Goal: Navigation & Orientation: Find specific page/section

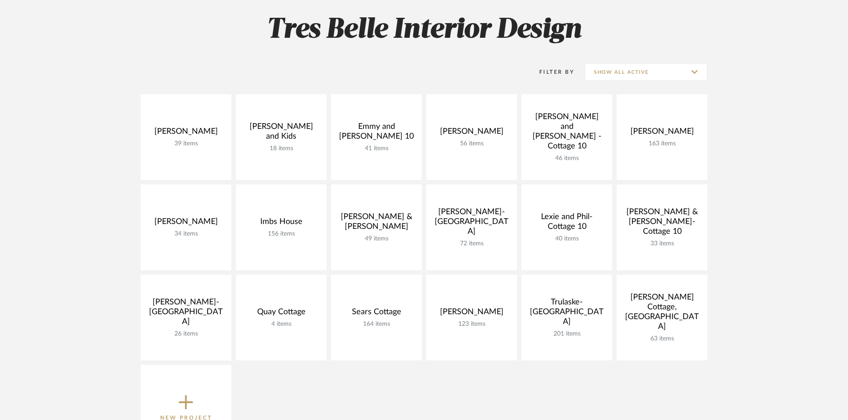
scroll to position [133, 0]
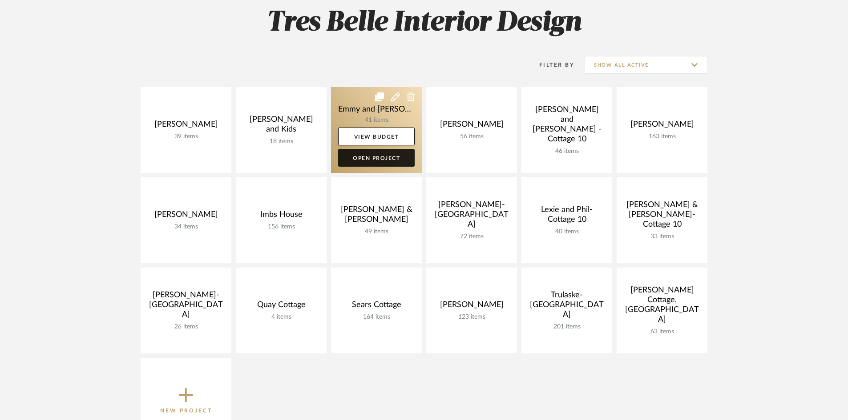
click at [383, 155] on link "Open Project" at bounding box center [376, 158] width 77 height 18
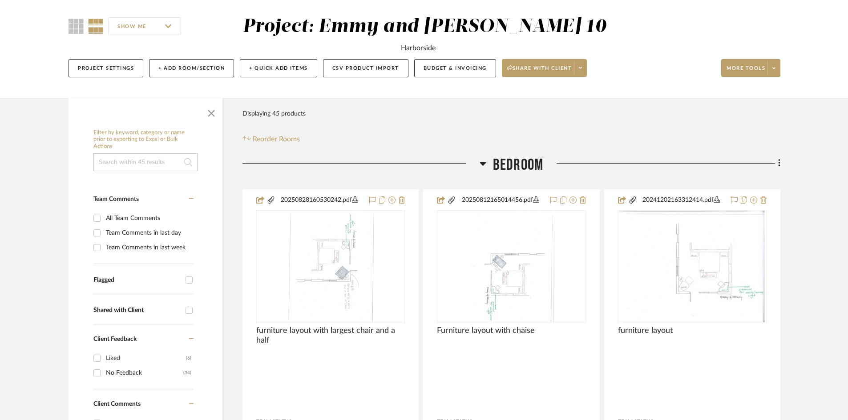
scroll to position [89, 0]
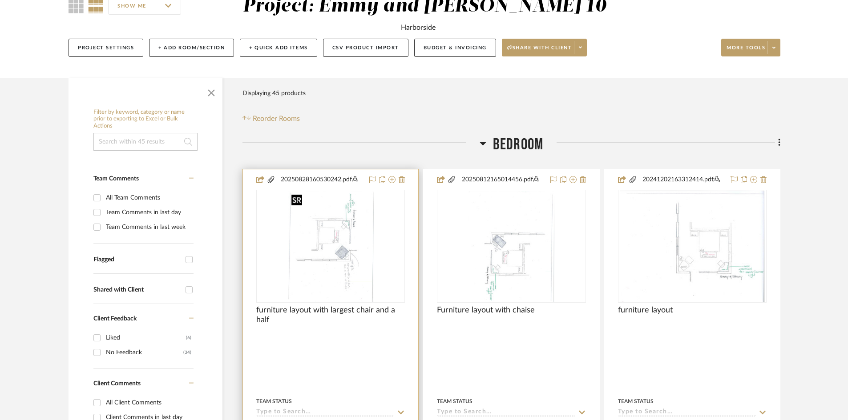
click at [329, 258] on img "0" at bounding box center [331, 246] width 86 height 111
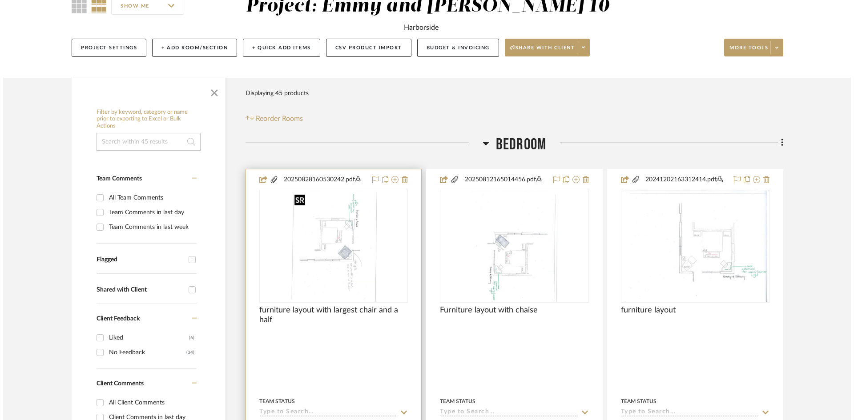
scroll to position [0, 0]
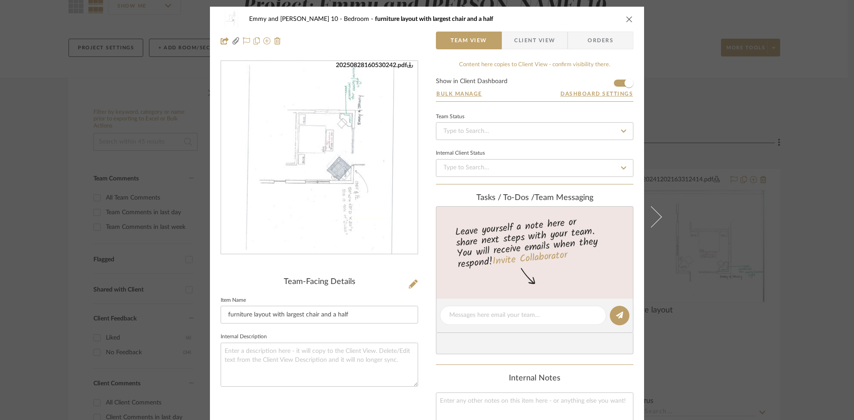
click at [326, 221] on img "0" at bounding box center [319, 157] width 149 height 193
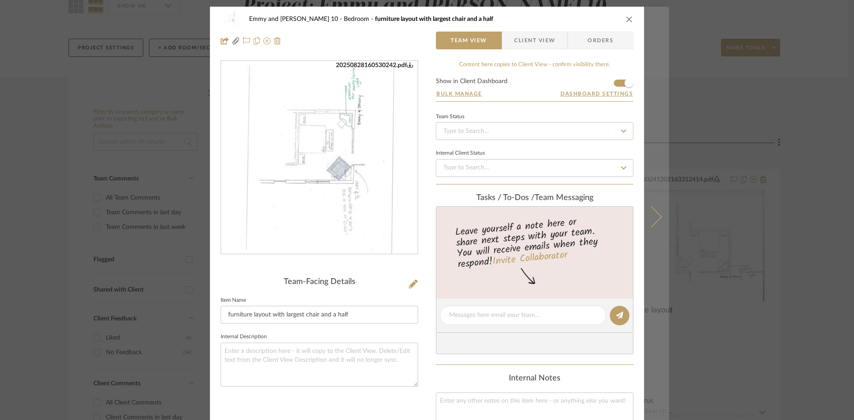
click at [653, 212] on icon at bounding box center [651, 216] width 21 height 21
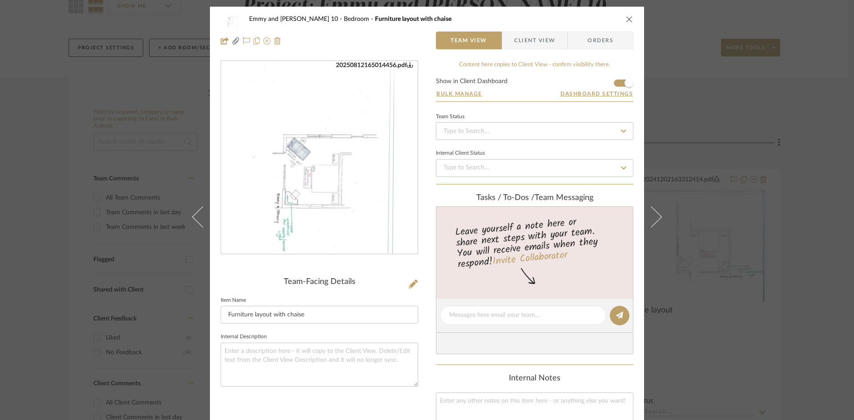
click at [653, 212] on icon at bounding box center [651, 216] width 21 height 21
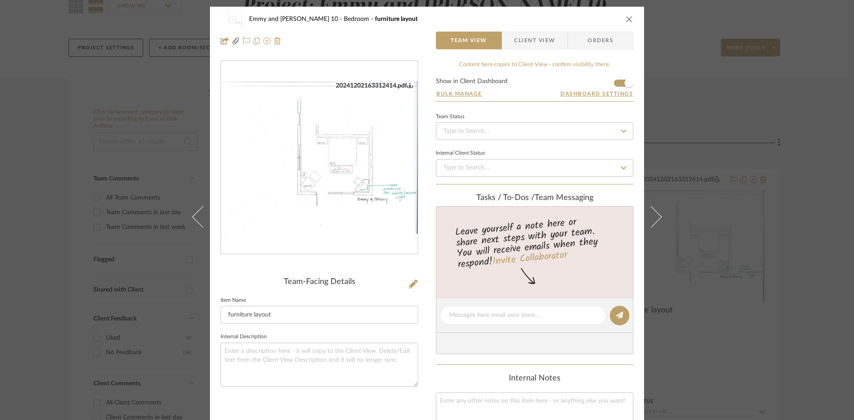
click at [626, 18] on icon "close" at bounding box center [629, 19] width 7 height 7
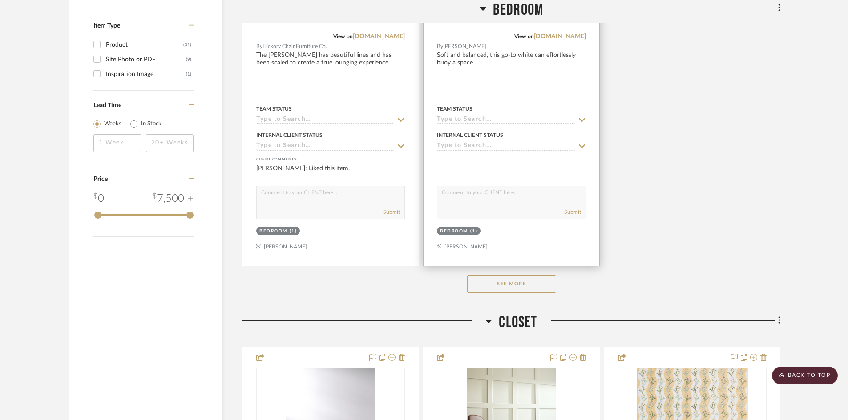
scroll to position [1201, 0]
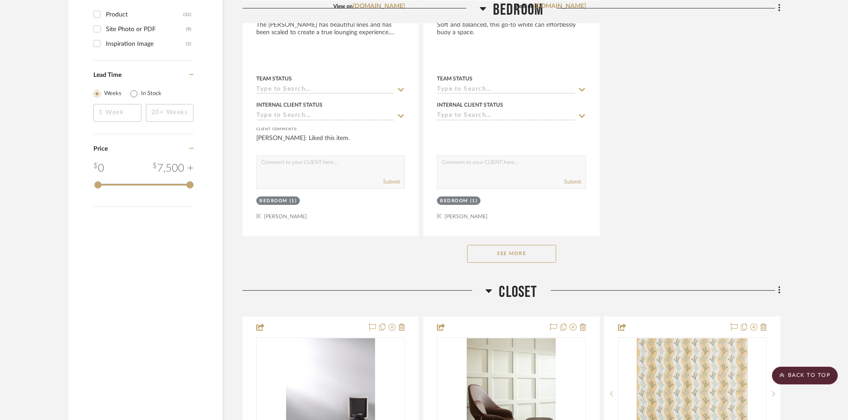
click at [515, 253] on button "See More" at bounding box center [511, 254] width 89 height 18
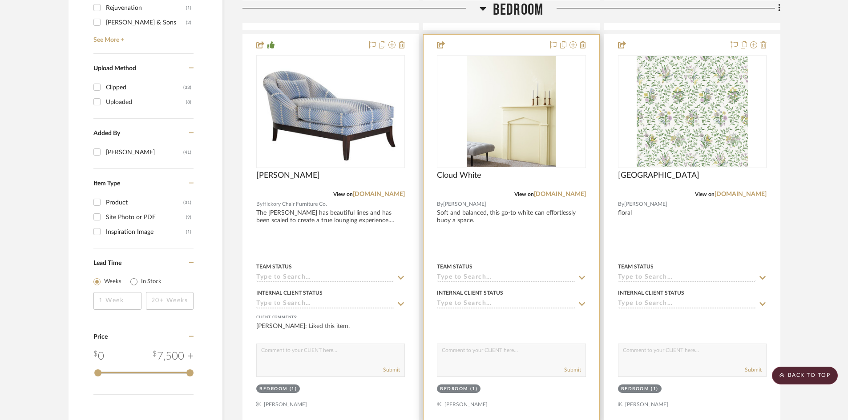
scroll to position [979, 0]
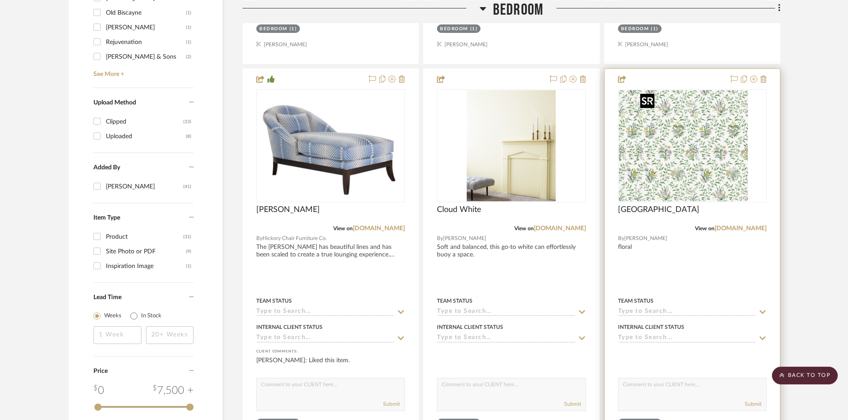
click at [686, 155] on div at bounding box center [692, 145] width 149 height 113
click at [687, 159] on img "0" at bounding box center [692, 145] width 111 height 111
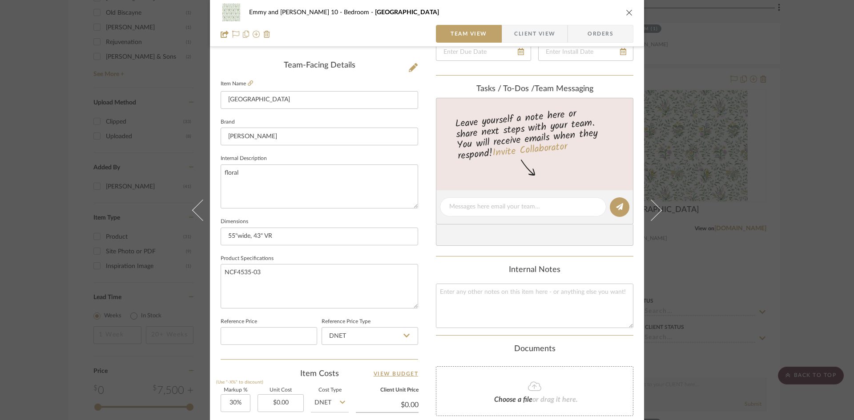
scroll to position [222, 0]
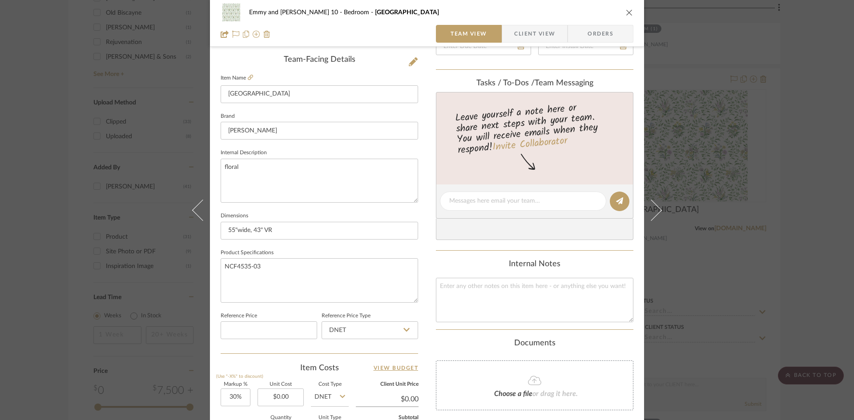
click at [628, 9] on icon "close" at bounding box center [629, 12] width 7 height 7
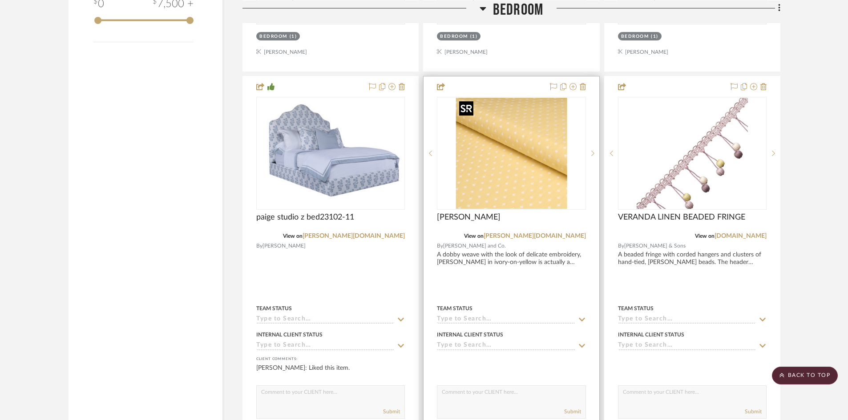
scroll to position [1379, 0]
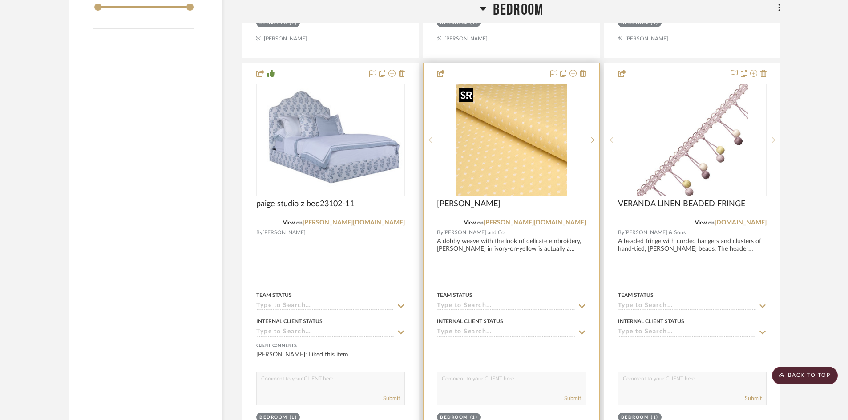
click at [531, 181] on img "0" at bounding box center [511, 140] width 111 height 111
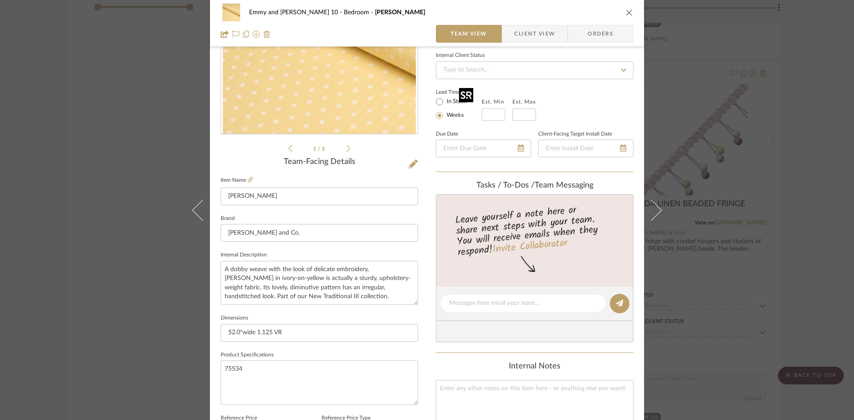
scroll to position [133, 0]
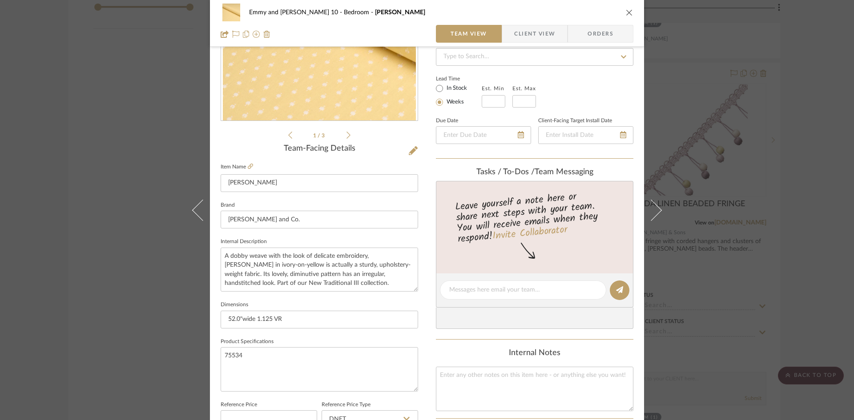
click at [626, 12] on icon "close" at bounding box center [629, 12] width 7 height 7
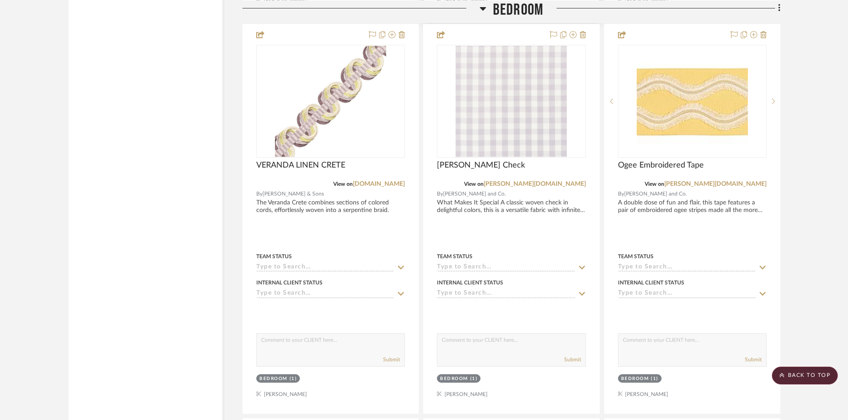
scroll to position [1824, 0]
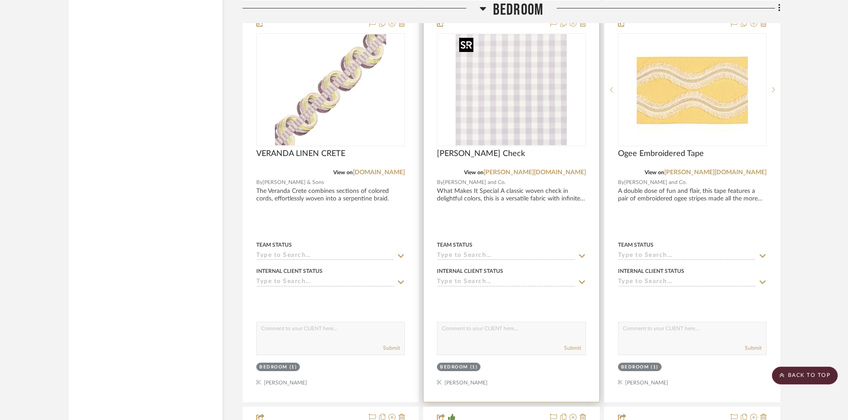
click at [517, 107] on div at bounding box center [511, 89] width 149 height 113
click at [509, 129] on img "0" at bounding box center [511, 89] width 111 height 111
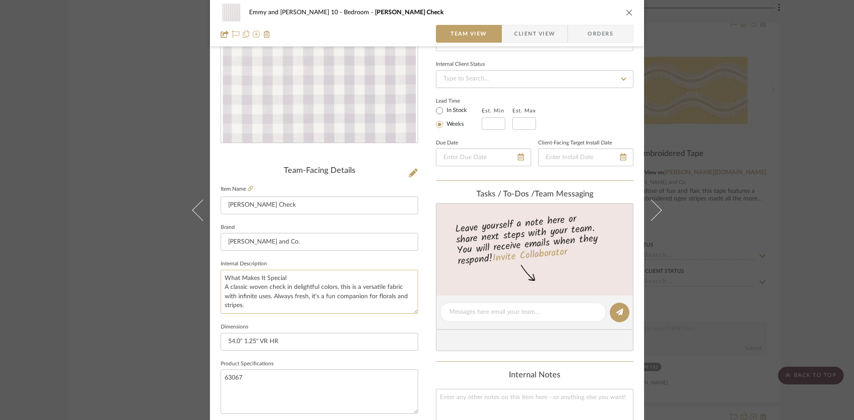
scroll to position [0, 0]
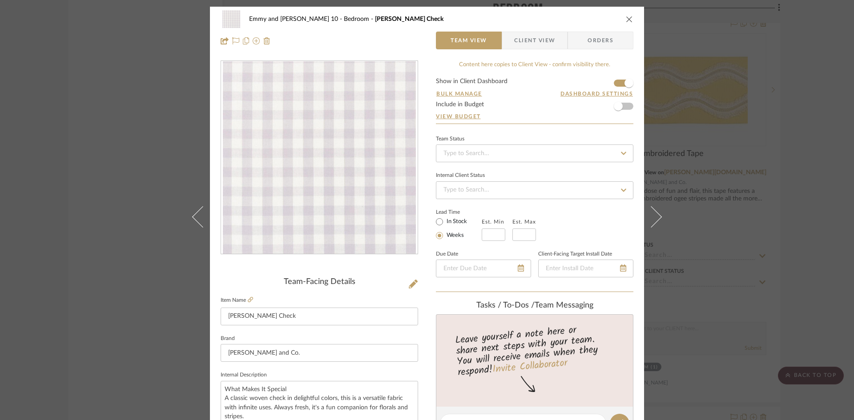
click at [627, 18] on icon "close" at bounding box center [629, 19] width 7 height 7
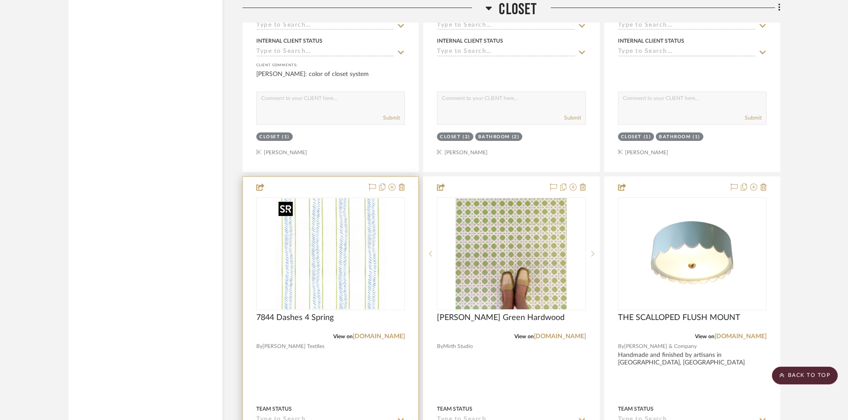
scroll to position [3693, 0]
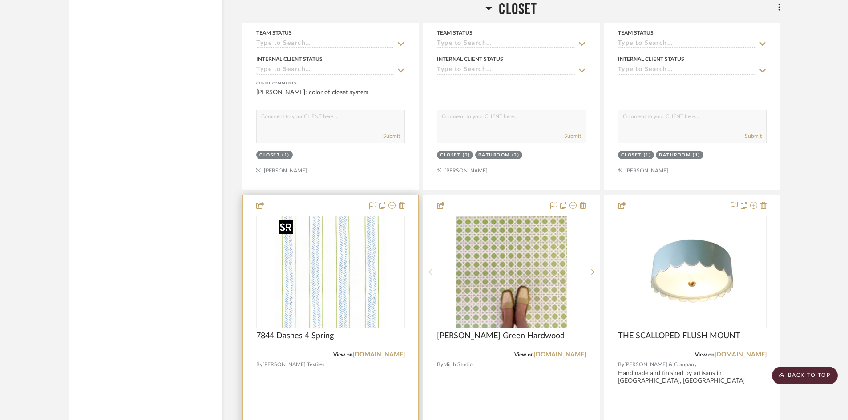
click at [361, 278] on img "0" at bounding box center [330, 272] width 111 height 111
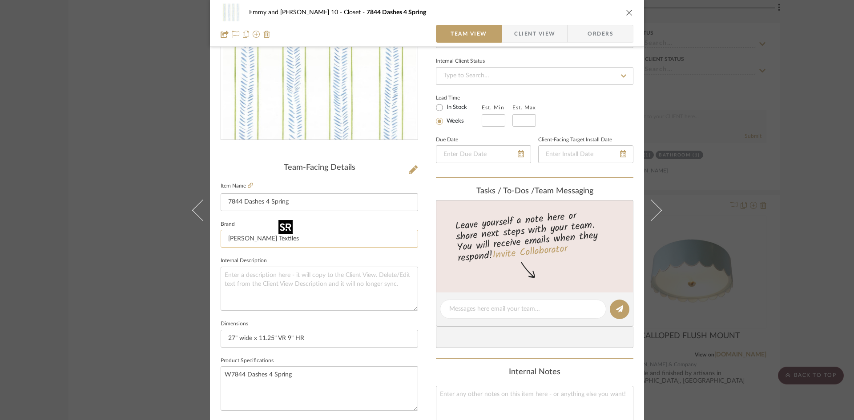
scroll to position [89, 0]
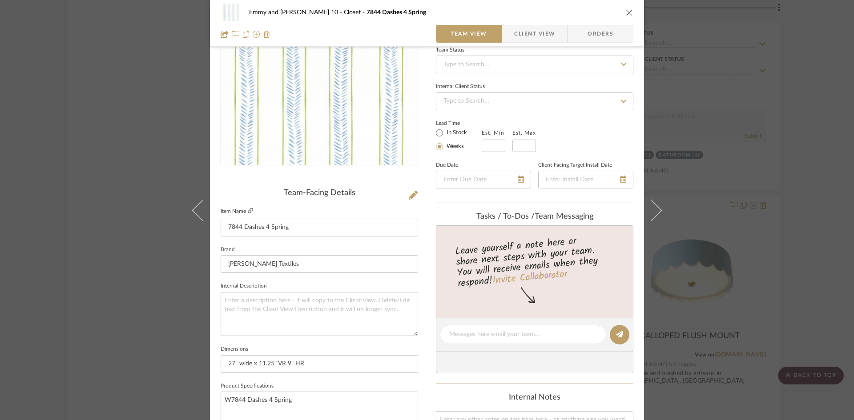
click at [248, 209] on icon at bounding box center [250, 210] width 5 height 5
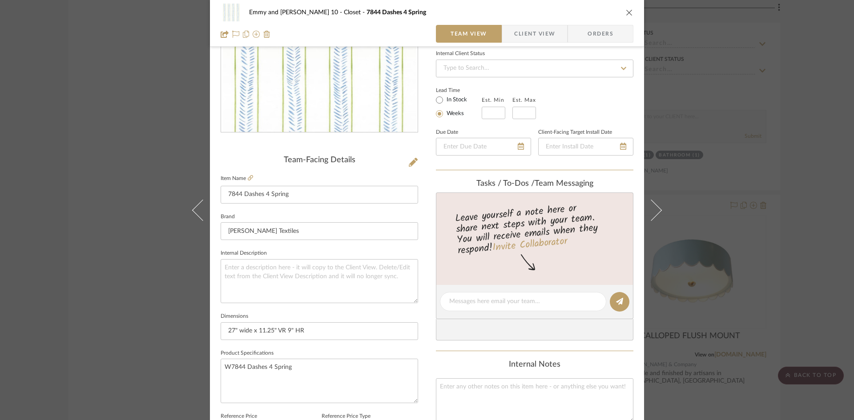
scroll to position [133, 0]
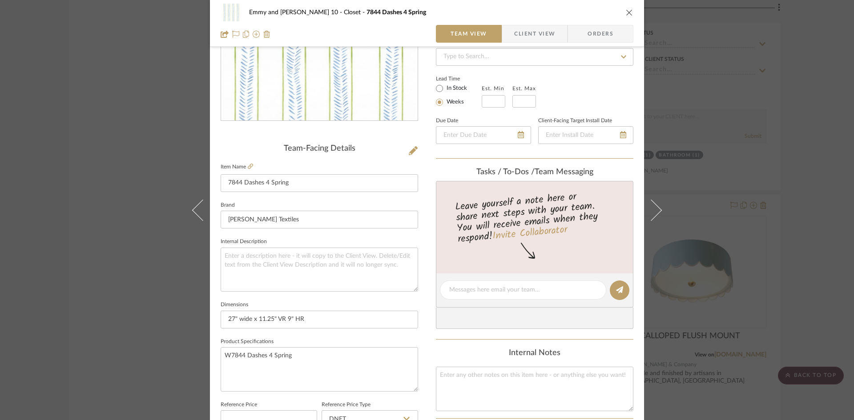
click at [627, 10] on icon "close" at bounding box center [629, 12] width 7 height 7
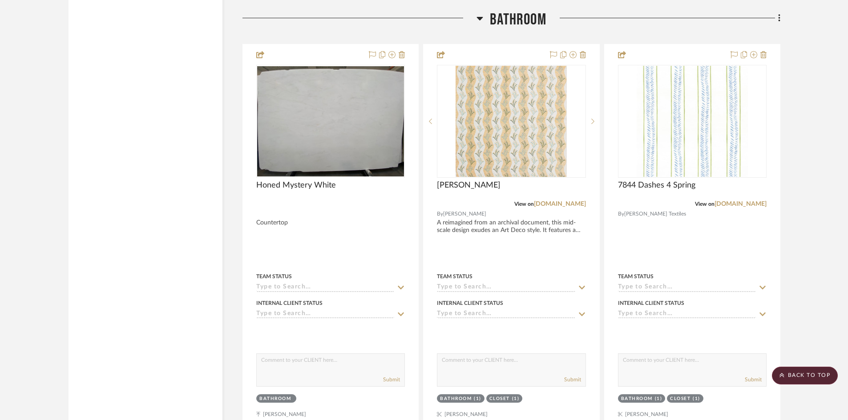
scroll to position [4276, 0]
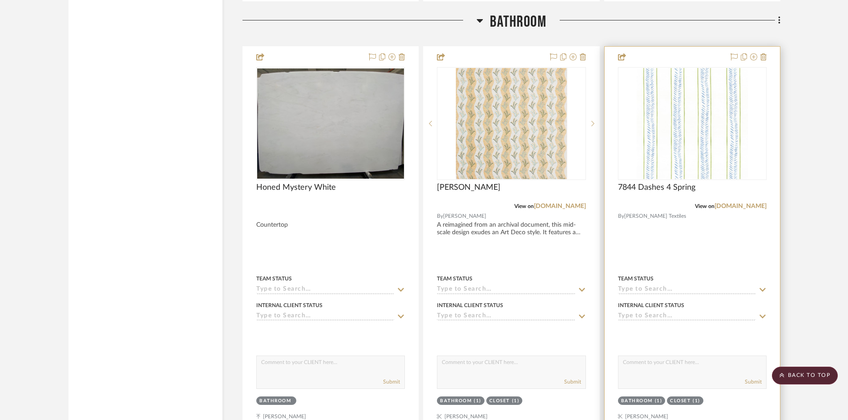
drag, startPoint x: 816, startPoint y: 373, endPoint x: 678, endPoint y: 332, distance: 143.9
click at [813, 371] on scroll-to-top-button "BACK TO TOP" at bounding box center [805, 376] width 66 height 18
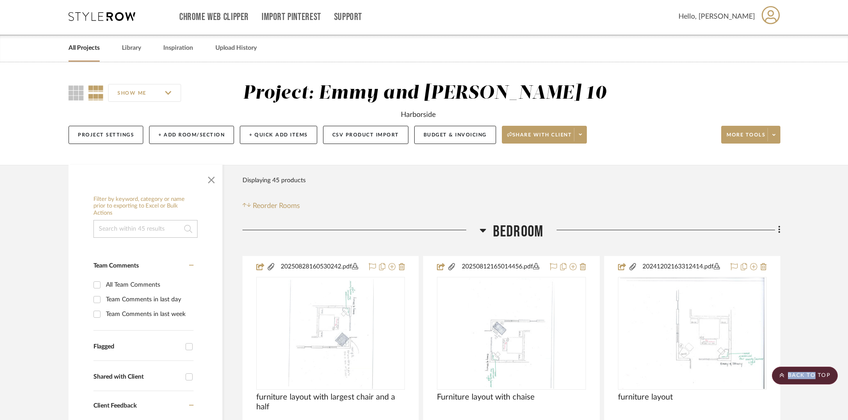
scroll to position [0, 0]
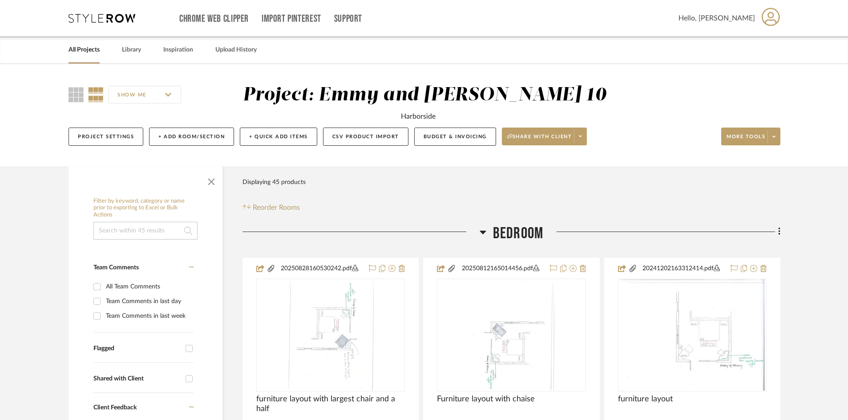
click at [73, 49] on link "All Projects" at bounding box center [84, 50] width 31 height 12
